Goal: Find specific page/section: Find specific page/section

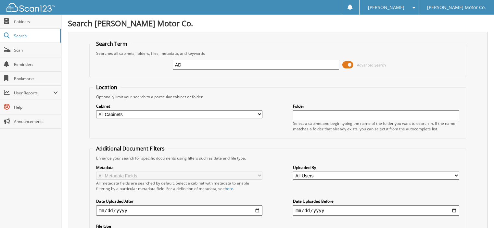
type input "A"
type input "[PERSON_NAME]"
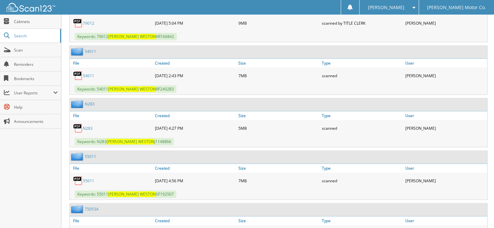
scroll to position [585, 0]
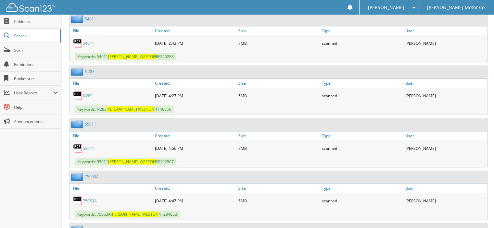
click at [93, 198] on link "75053A" at bounding box center [90, 201] width 14 height 6
click at [90, 93] on link "N283" at bounding box center [88, 96] width 10 height 6
